Goal: Book appointment/travel/reservation

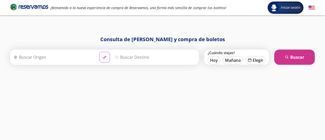
click at [82, 58] on input "Origen" at bounding box center [53, 57] width 83 height 13
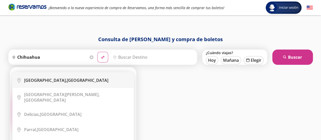
click at [73, 79] on div "[GEOGRAPHIC_DATA], [GEOGRAPHIC_DATA]" at bounding box center [76, 80] width 105 height 6
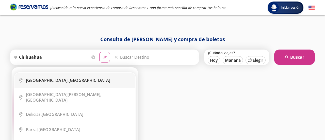
type input "[GEOGRAPHIC_DATA], [GEOGRAPHIC_DATA]"
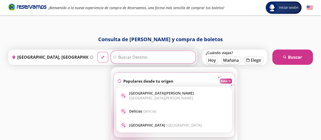
click at [131, 59] on input "Destino" at bounding box center [152, 57] width 83 height 13
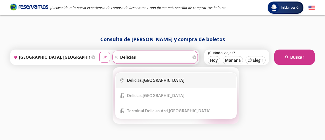
click at [135, 78] on b "Delicias," at bounding box center [135, 80] width 16 height 6
type input "Delicias, [GEOGRAPHIC_DATA]"
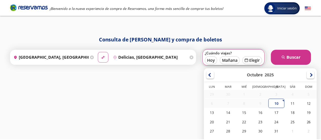
scroll to position [21, 0]
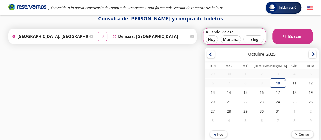
click at [102, 37] on icon at bounding box center [102, 36] width 4 height 3
type input "Delicias, [GEOGRAPHIC_DATA]"
type input "[GEOGRAPHIC_DATA], [GEOGRAPHIC_DATA]"
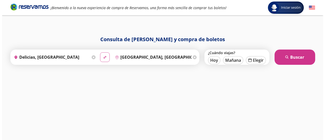
scroll to position [0, 0]
click at [251, 60] on button "calendar [GEOGRAPHIC_DATA]" at bounding box center [255, 60] width 20 height 8
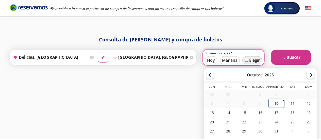
scroll to position [21, 0]
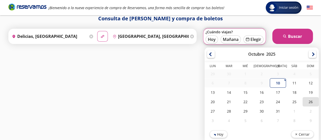
click at [305, 100] on div "26" at bounding box center [310, 101] width 16 height 9
type input "[DATE]"
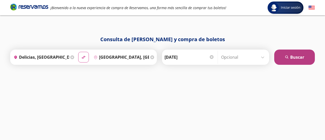
click at [300, 56] on button "search [GEOGRAPHIC_DATA]" at bounding box center [294, 56] width 41 height 15
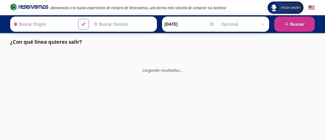
type input "Delicias, [GEOGRAPHIC_DATA]"
type input "[GEOGRAPHIC_DATA], [GEOGRAPHIC_DATA]"
